Goal: Information Seeking & Learning: Find specific fact

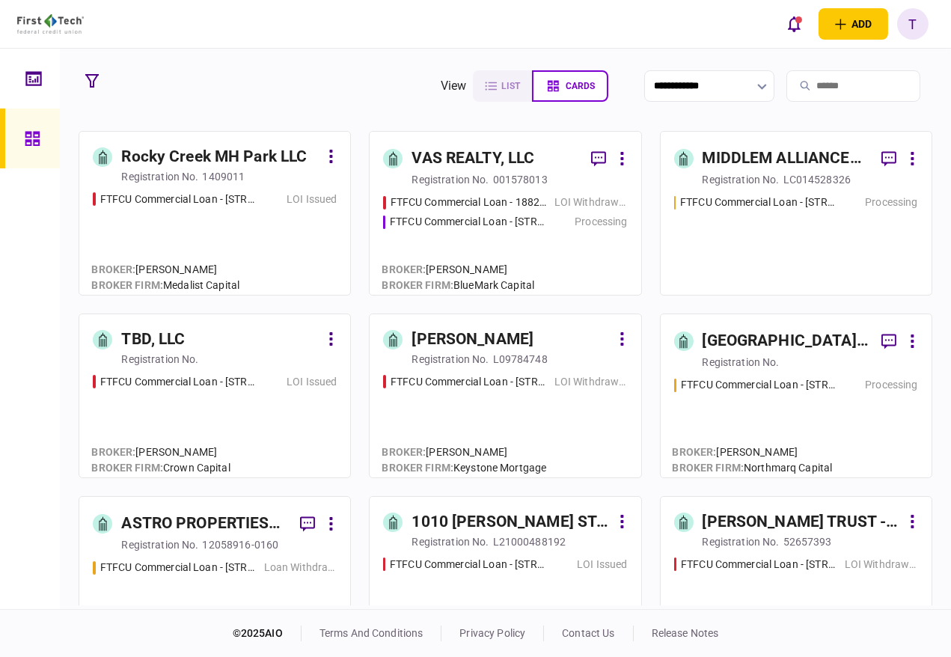
click at [800, 86] on input "search" at bounding box center [854, 85] width 134 height 31
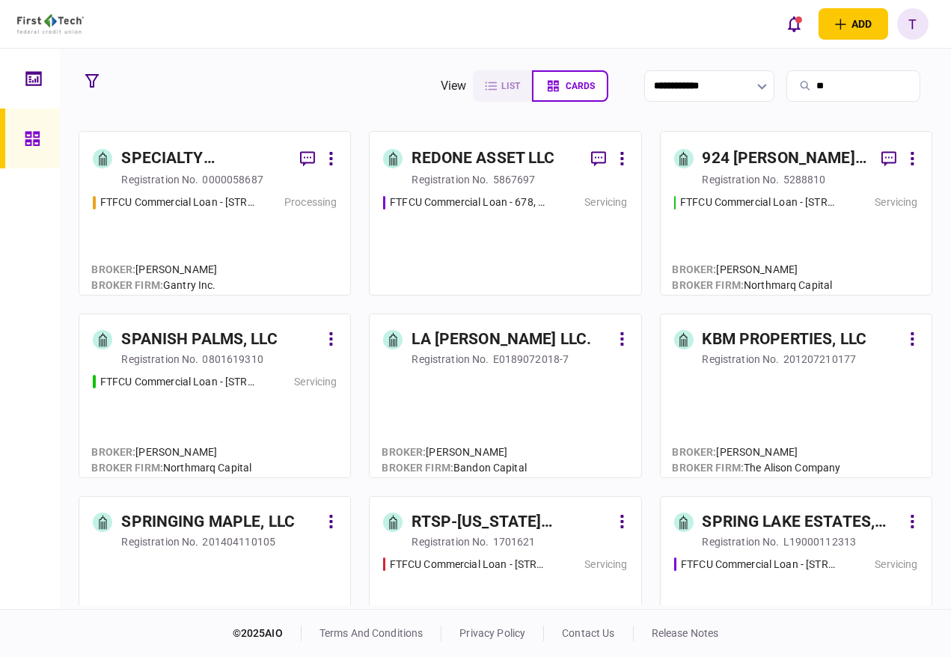
type input "**"
click at [159, 162] on div "SPECIALTY PROPERTIES LLC" at bounding box center [204, 159] width 167 height 24
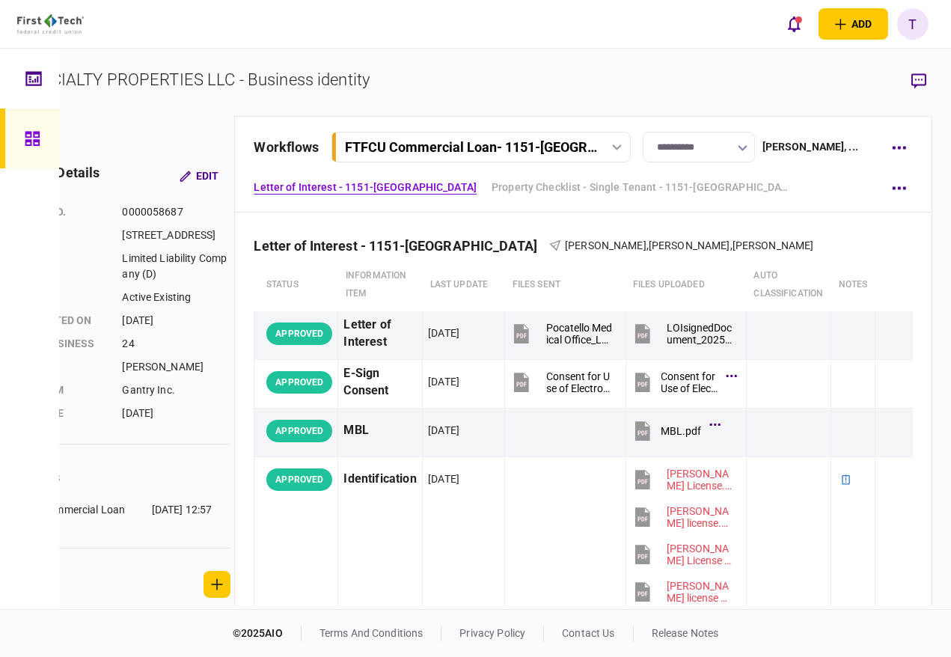
drag, startPoint x: 221, startPoint y: 249, endPoint x: 226, endPoint y: 200, distance: 49.7
click at [229, 207] on div "**********" at bounding box center [464, 360] width 938 height 489
click at [176, 126] on div "company details Edit company no. 0000058687 address [STREET_ADDRESS] Type Limit…" at bounding box center [114, 360] width 239 height 489
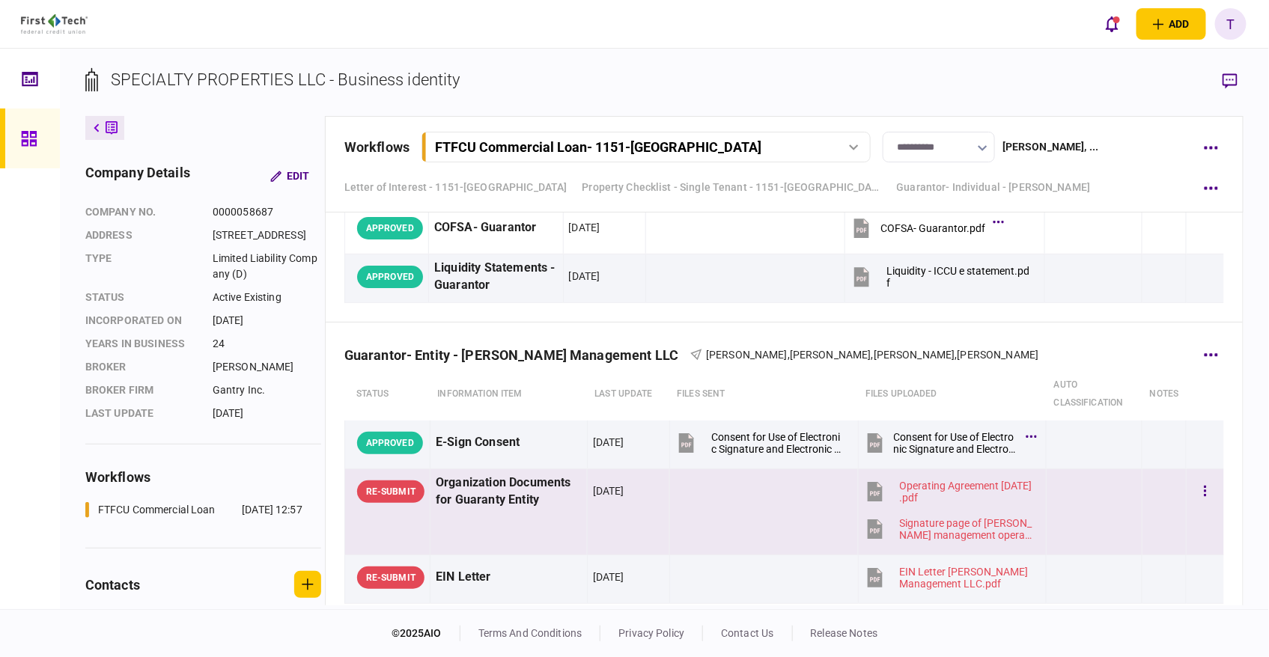
scroll to position [6652, 0]
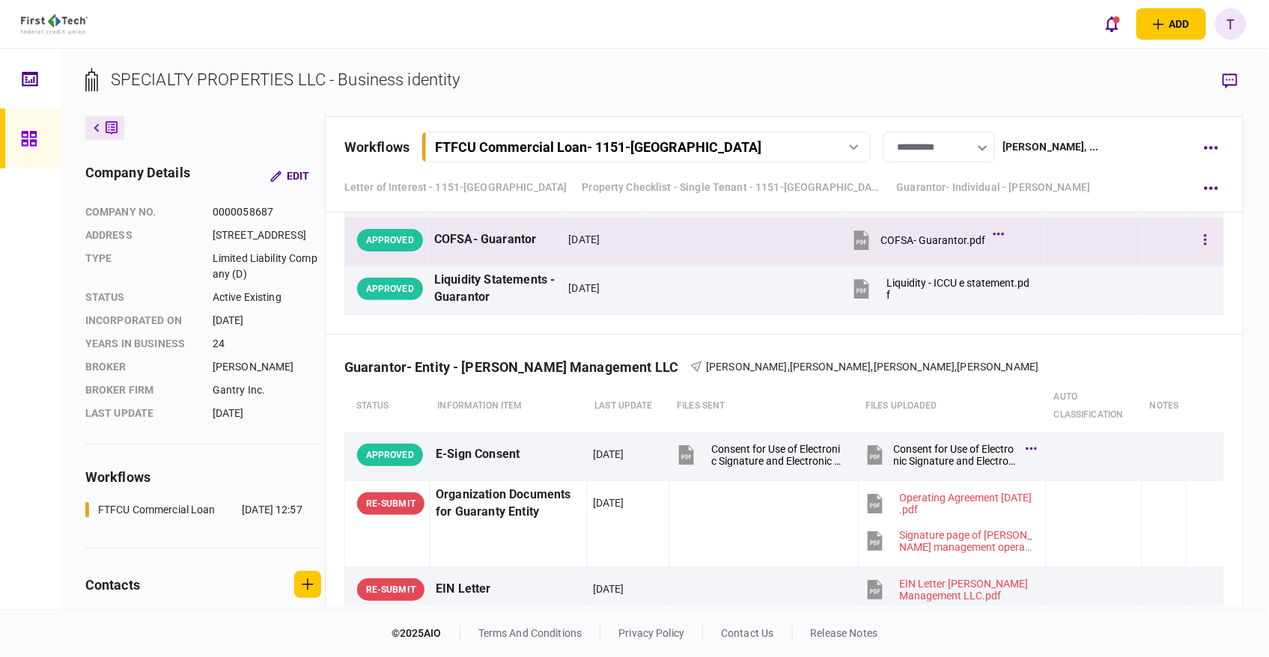
click at [950, 232] on div at bounding box center [1093, 240] width 86 height 34
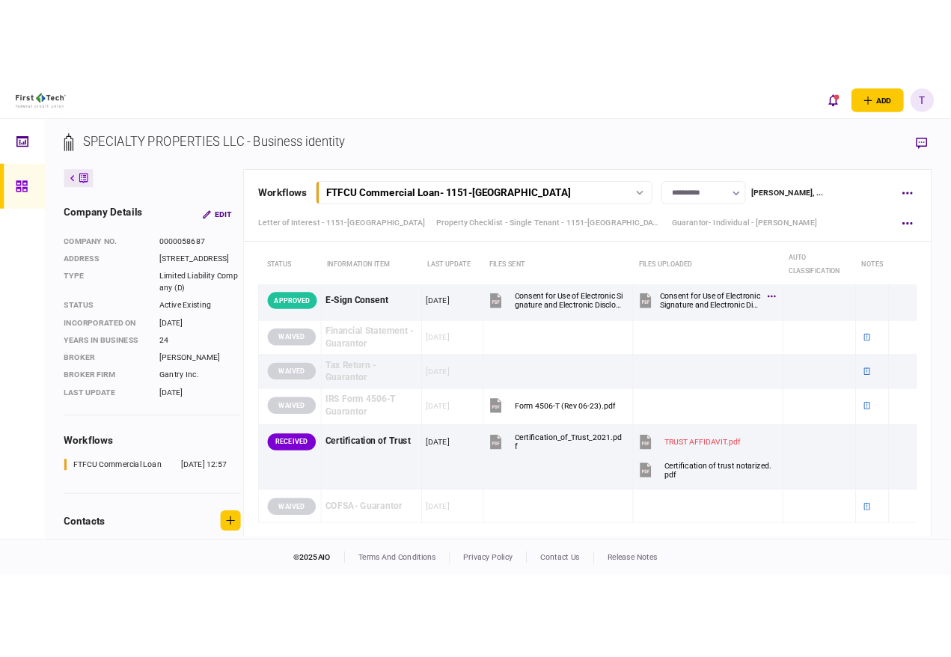
scroll to position [8981, 0]
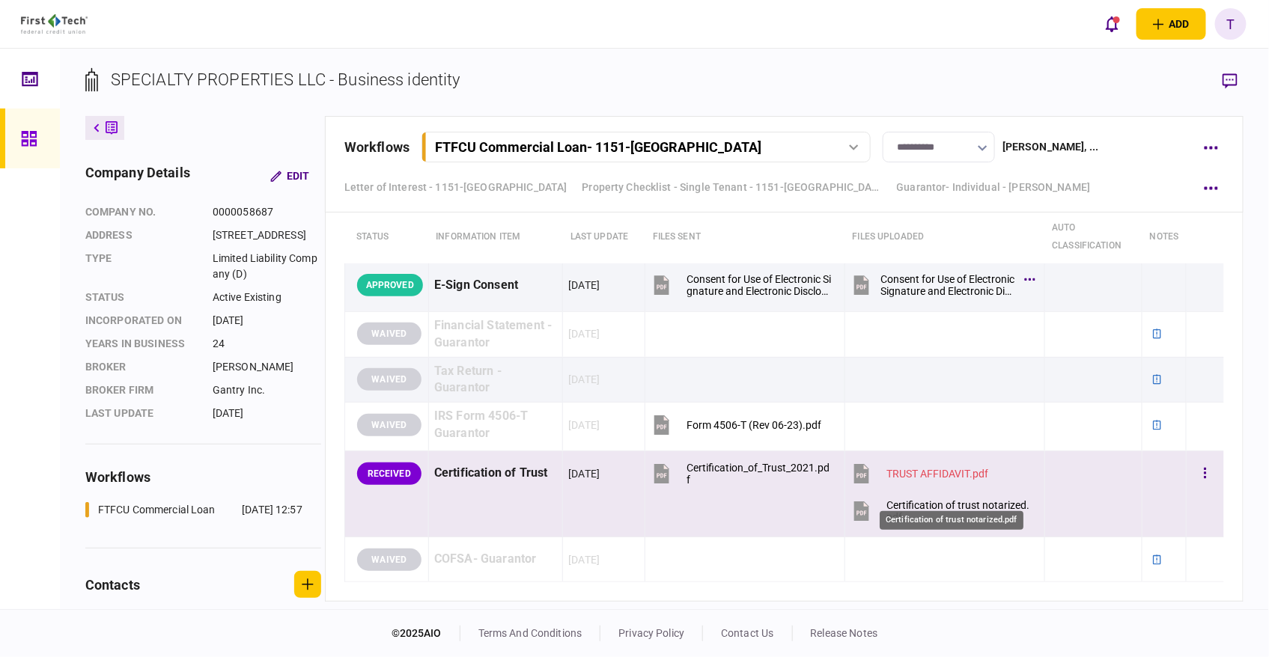
click at [941, 499] on div "Certification of trust notarized.pdf" at bounding box center [958, 511] width 145 height 24
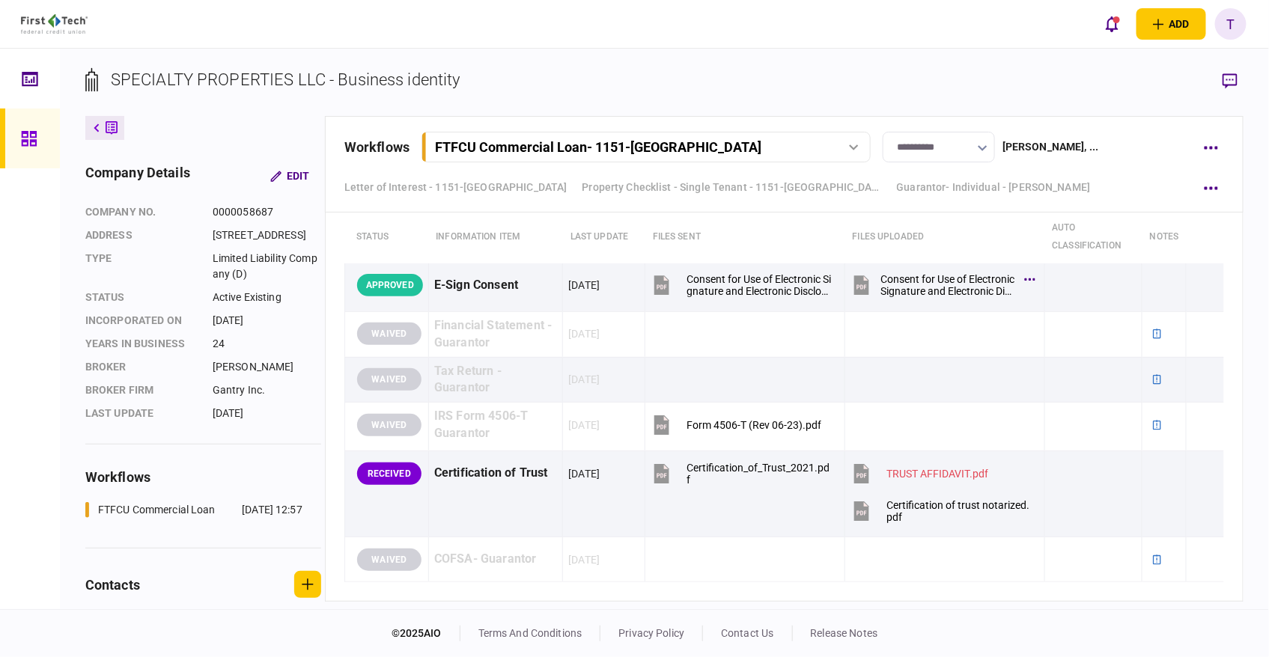
click at [950, 66] on div "SPECIALTY PROPERTIES LLC - Business identity company details Edit company no. 0…" at bounding box center [664, 329] width 1209 height 561
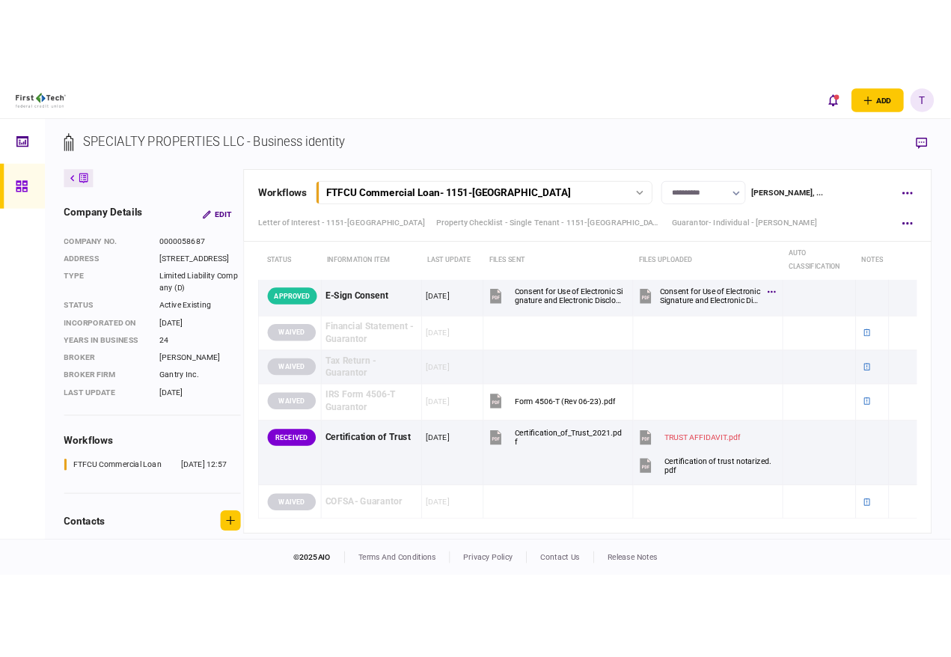
scroll to position [9140, 0]
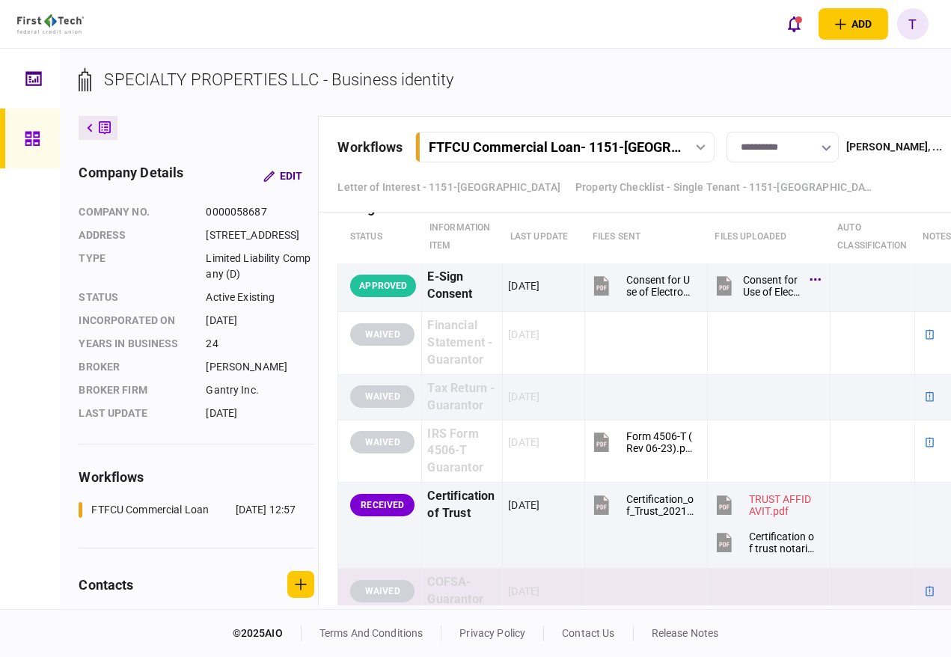
click at [641, 569] on td at bounding box center [646, 592] width 123 height 46
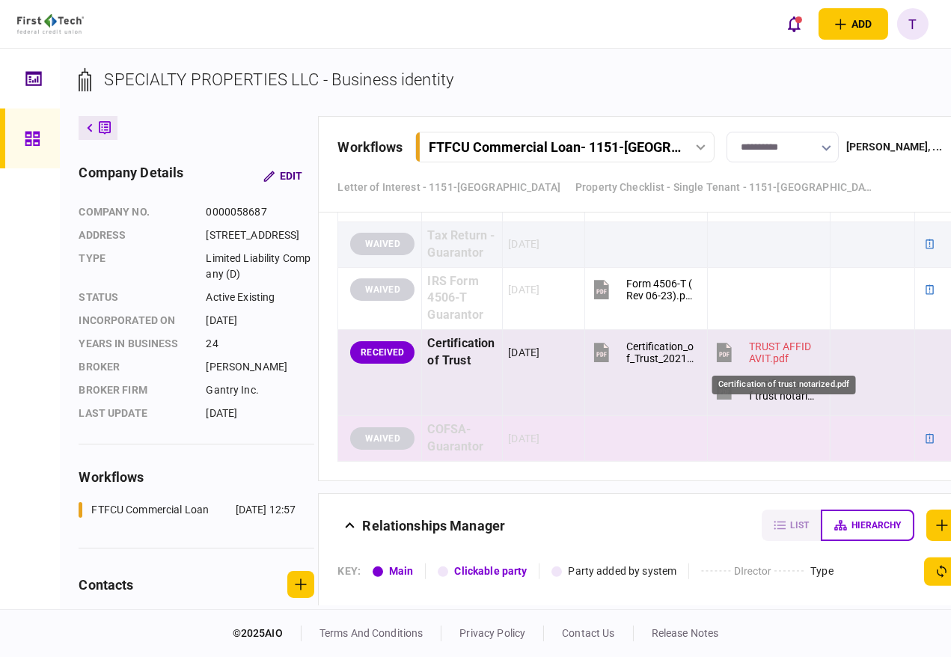
scroll to position [9306, 0]
